Goal: Check status: Check status

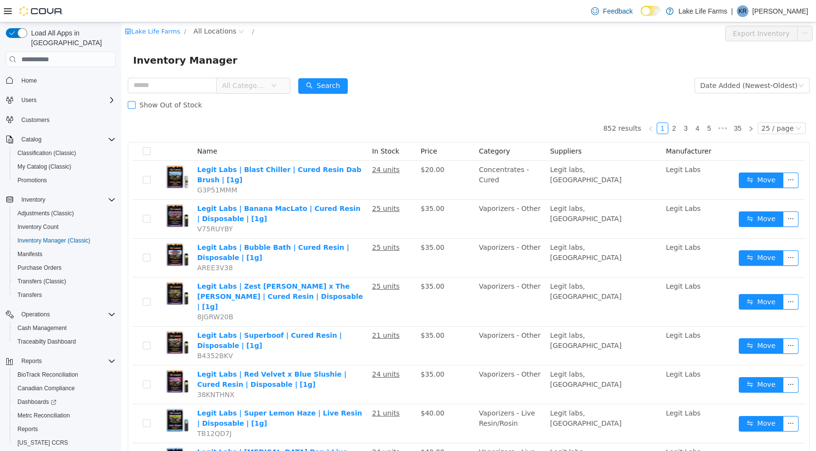
click at [171, 108] on span "Show Out of Stock" at bounding box center [171, 105] width 70 height 8
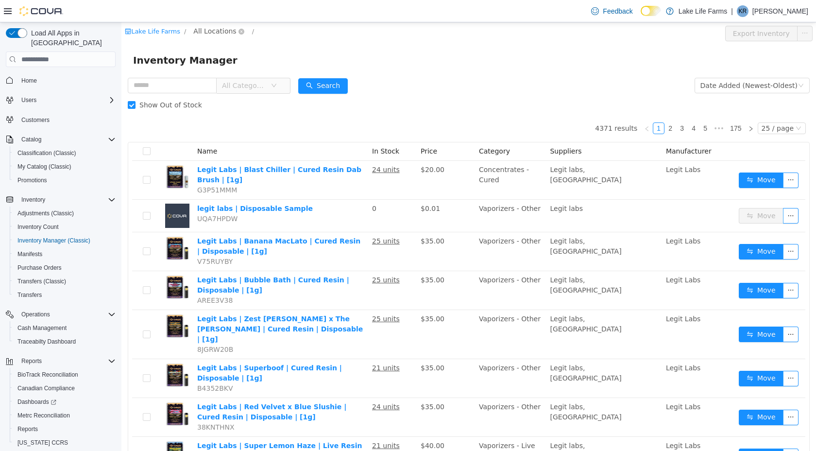
click at [208, 31] on span "All Locations" at bounding box center [214, 31] width 43 height 11
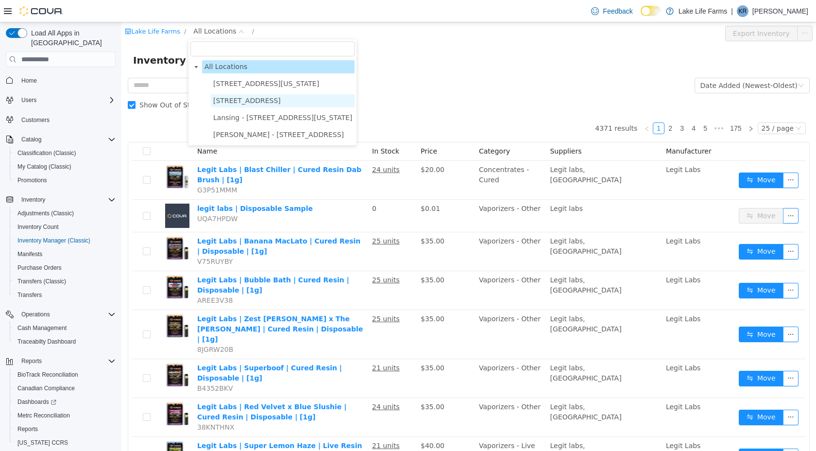
click at [218, 103] on span "[STREET_ADDRESS]" at bounding box center [247, 101] width 68 height 8
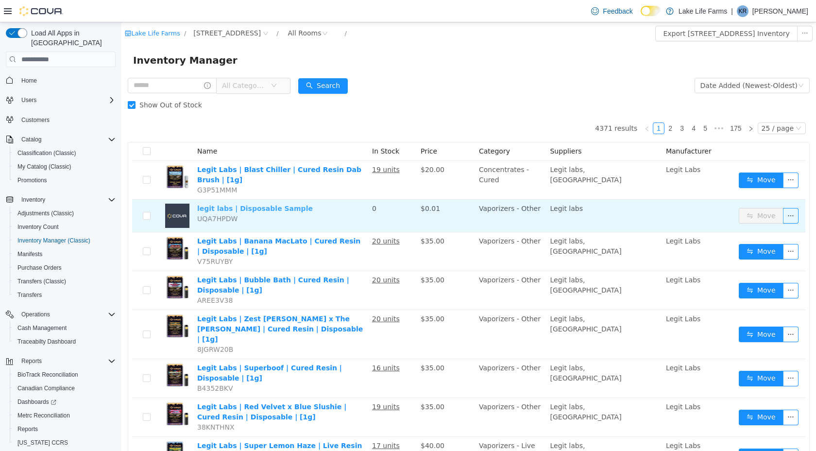
click at [284, 206] on link "legit labs | Disposable Sample" at bounding box center [255, 209] width 116 height 8
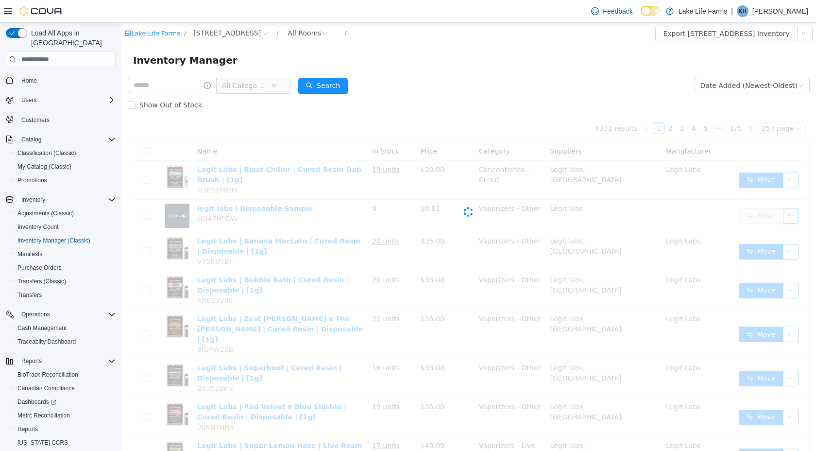
click at [243, 85] on span "All Categories" at bounding box center [244, 86] width 44 height 10
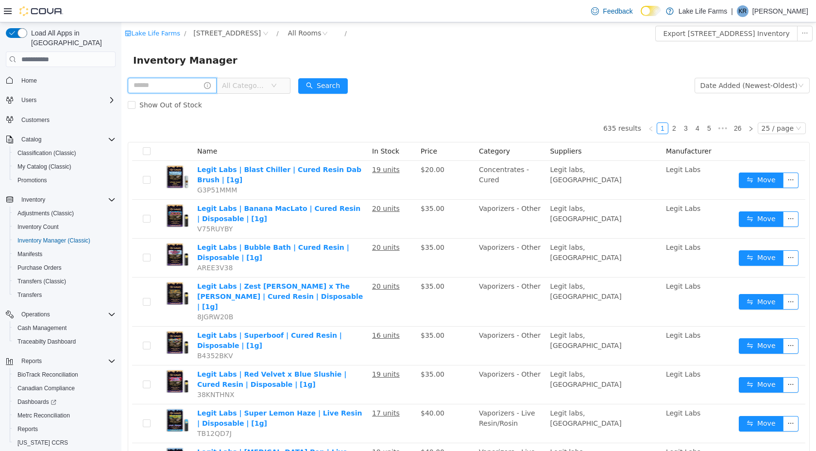
click at [154, 88] on input "text" at bounding box center [172, 86] width 89 height 16
type input "******"
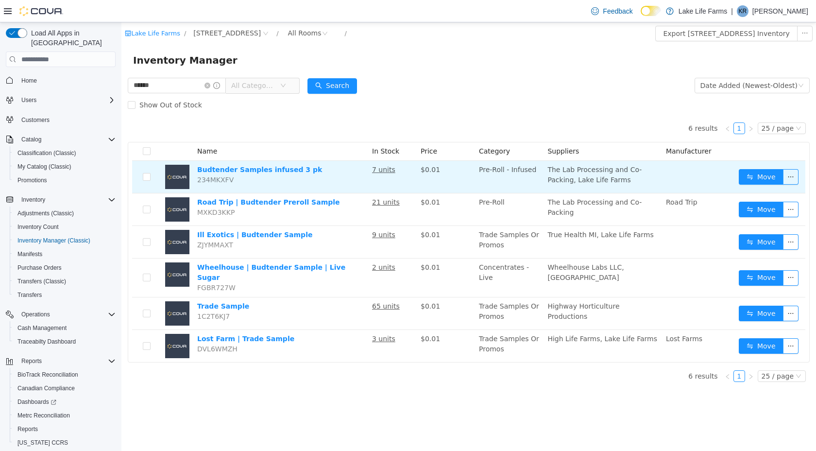
click at [758, 185] on td "Move" at bounding box center [770, 177] width 70 height 33
click at [756, 174] on button "Move" at bounding box center [761, 177] width 45 height 16
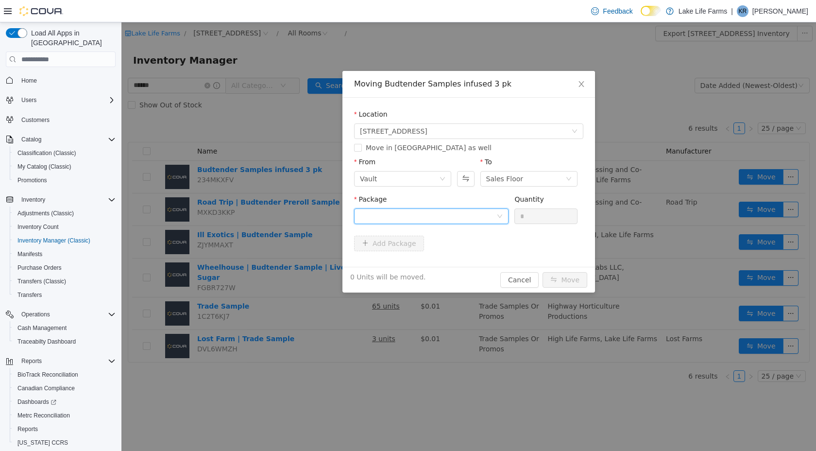
click at [437, 209] on div at bounding box center [428, 216] width 137 height 15
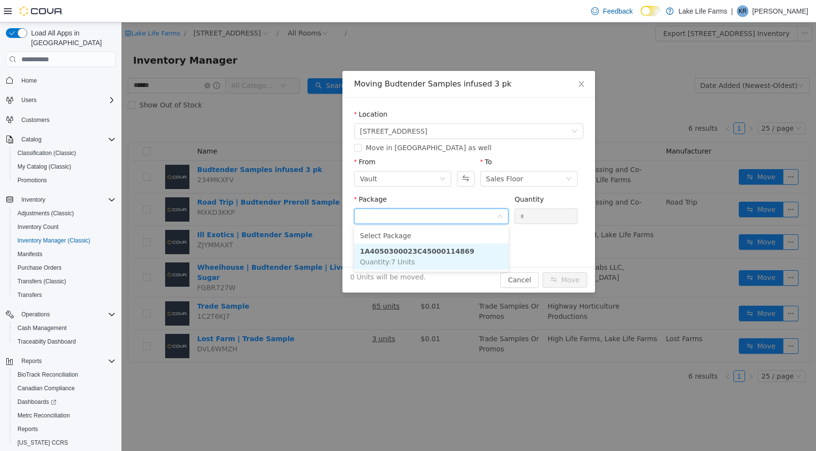
click at [411, 261] on span "Quantity : 7 Units" at bounding box center [387, 262] width 55 height 8
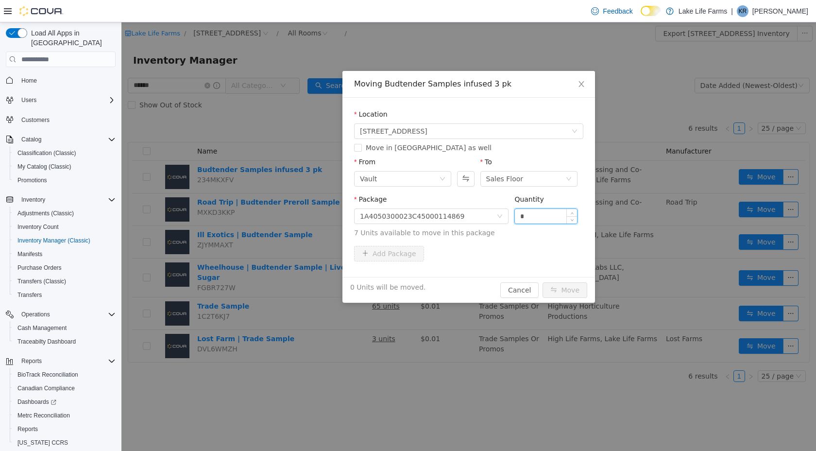
click at [531, 214] on input "*" at bounding box center [546, 216] width 62 height 15
type input "**"
click at [543, 282] on button "Move" at bounding box center [565, 290] width 45 height 16
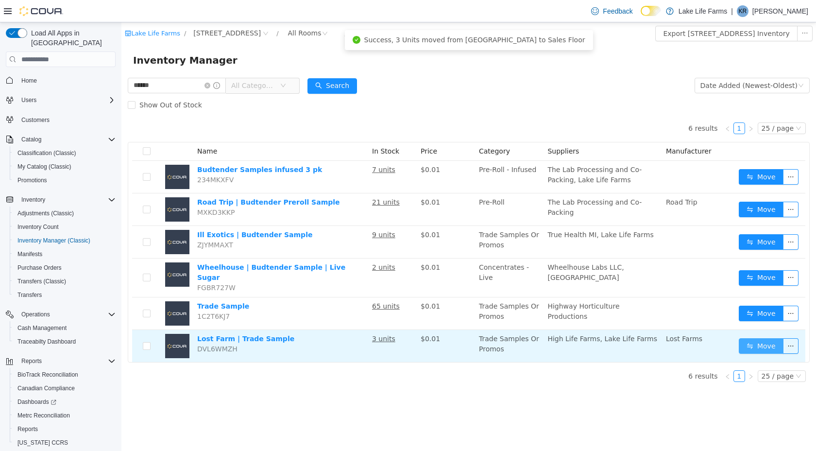
click at [769, 338] on button "Move" at bounding box center [761, 346] width 45 height 16
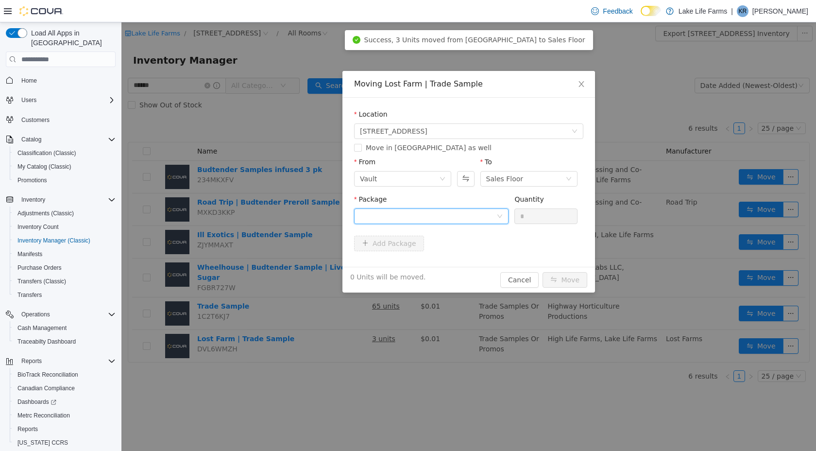
click at [442, 217] on div at bounding box center [428, 216] width 137 height 15
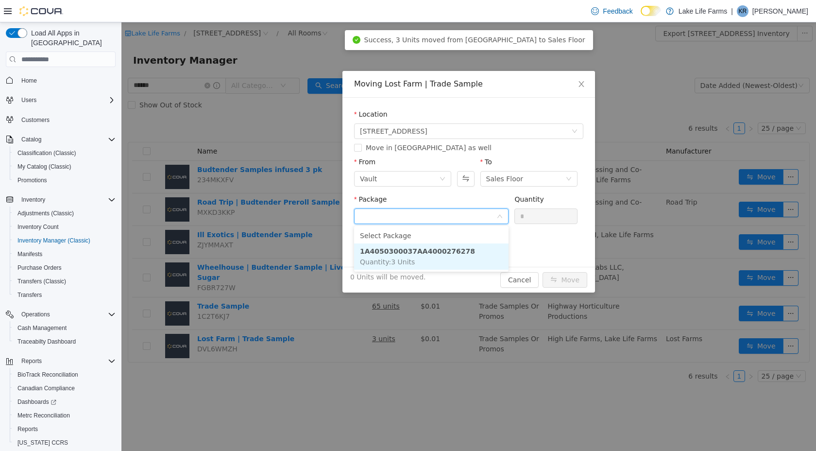
click at [419, 255] on li "1A4050300037AA4000276278 Quantity : 3 Units" at bounding box center [431, 256] width 154 height 26
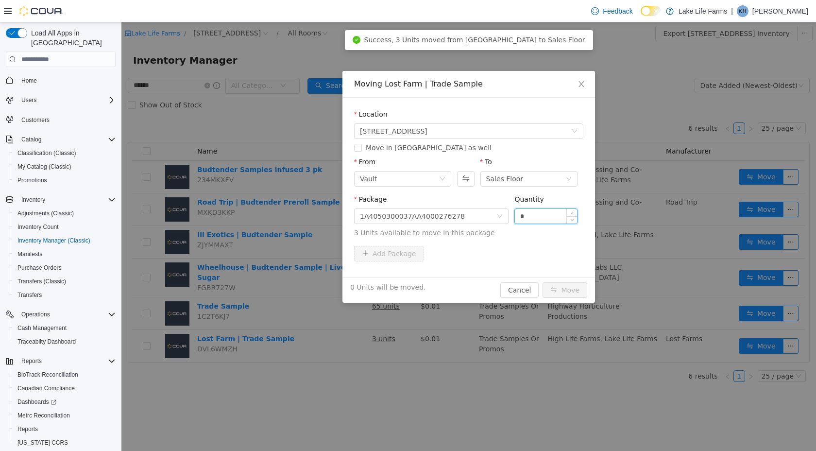
click at [544, 215] on input "*" at bounding box center [546, 216] width 62 height 15
type input "**"
click at [543, 282] on button "Move" at bounding box center [565, 290] width 45 height 16
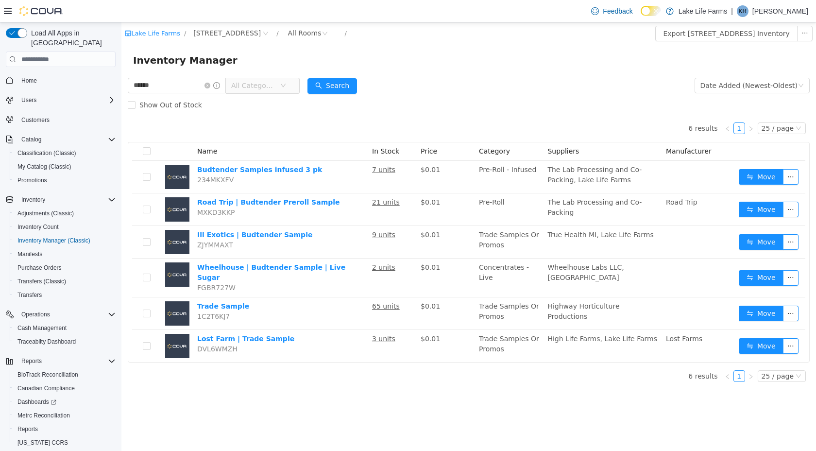
click at [540, 62] on div "Inventory Manager" at bounding box center [468, 60] width 671 height 16
click at [210, 85] on icon "icon: close-circle" at bounding box center [208, 86] width 6 height 6
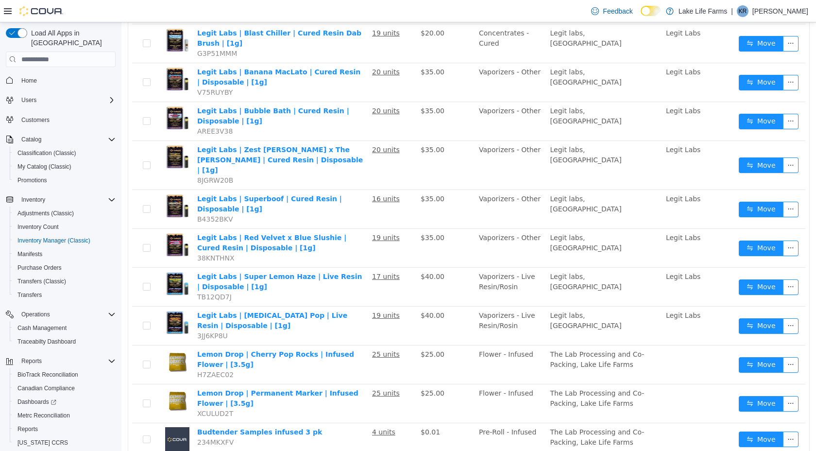
scroll to position [136, 0]
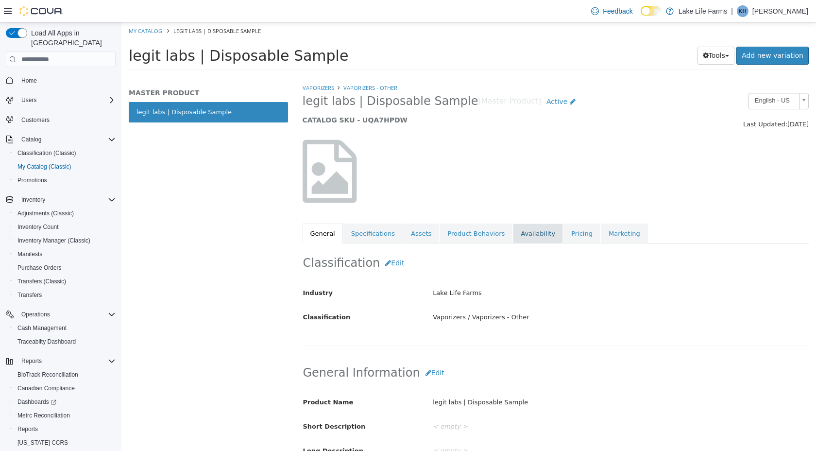
click at [524, 227] on link "Availability" at bounding box center [538, 233] width 50 height 20
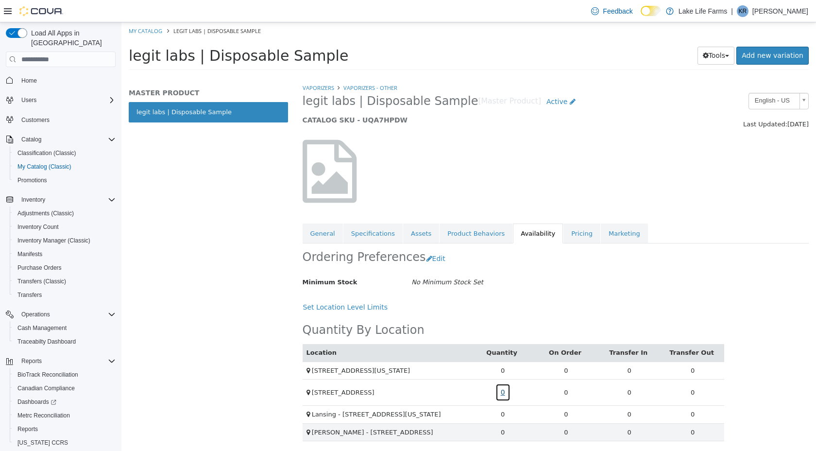
click at [502, 394] on link "0" at bounding box center [503, 392] width 15 height 18
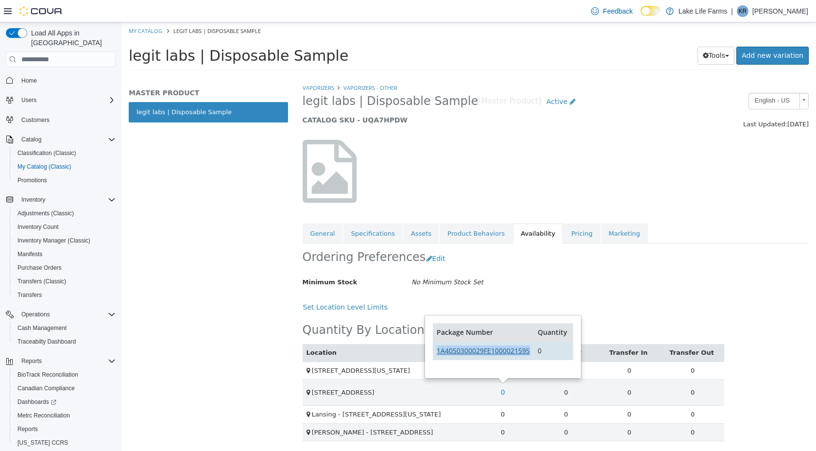
drag, startPoint x: 532, startPoint y: 350, endPoint x: 437, endPoint y: 350, distance: 95.2
click at [437, 350] on td "1A4050300029FE1000021595" at bounding box center [483, 351] width 101 height 18
copy link "1A4050300029FE1000021595"
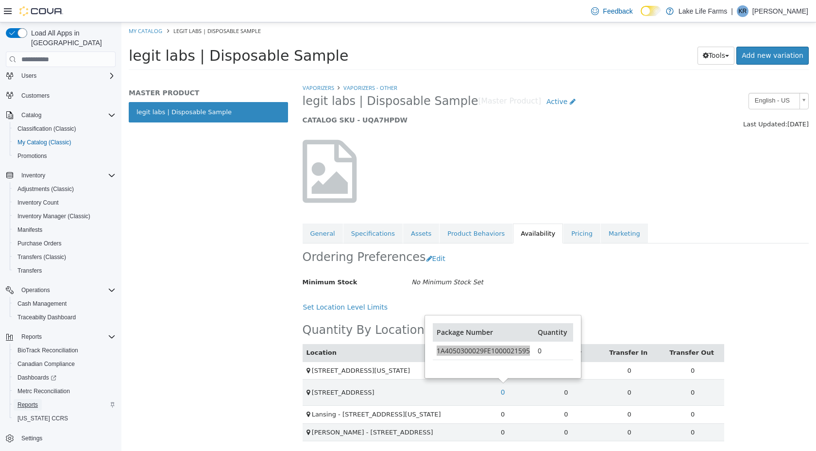
click at [38, 401] on span "Reports" at bounding box center [27, 405] width 20 height 8
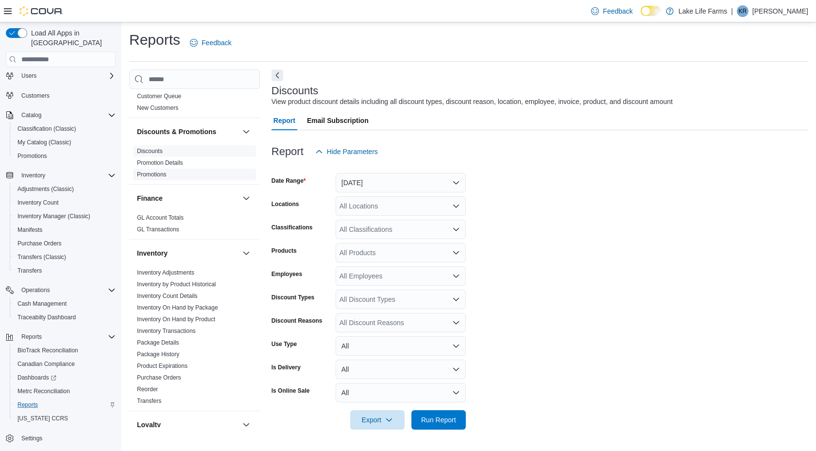
scroll to position [165, 0]
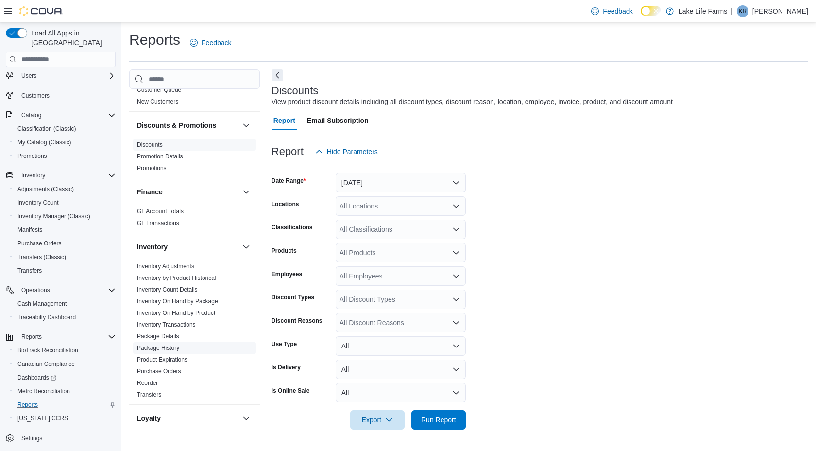
click at [171, 350] on link "Package History" at bounding box center [158, 347] width 42 height 7
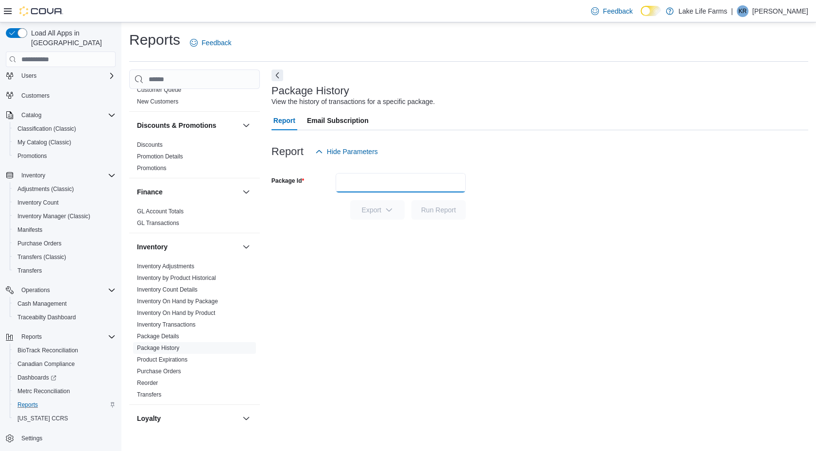
click at [380, 183] on input "Package Id" at bounding box center [401, 182] width 130 height 19
paste input "**********"
type input "**********"
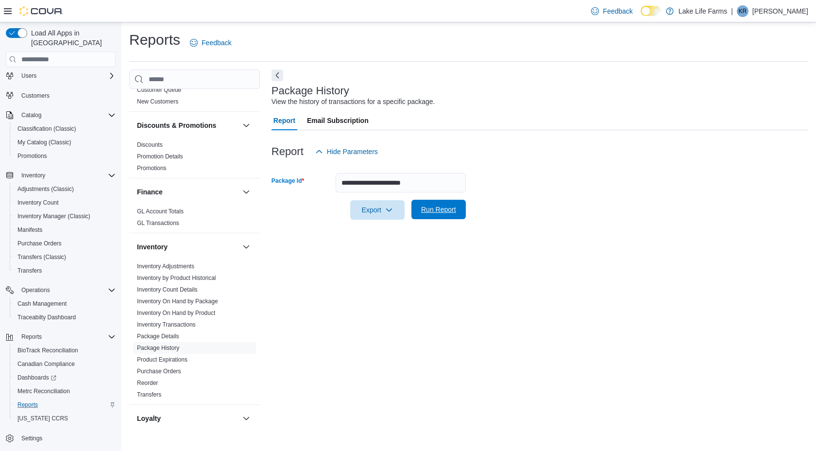
click at [416, 208] on button "Run Report" at bounding box center [438, 209] width 54 height 19
